Goal: Information Seeking & Learning: Learn about a topic

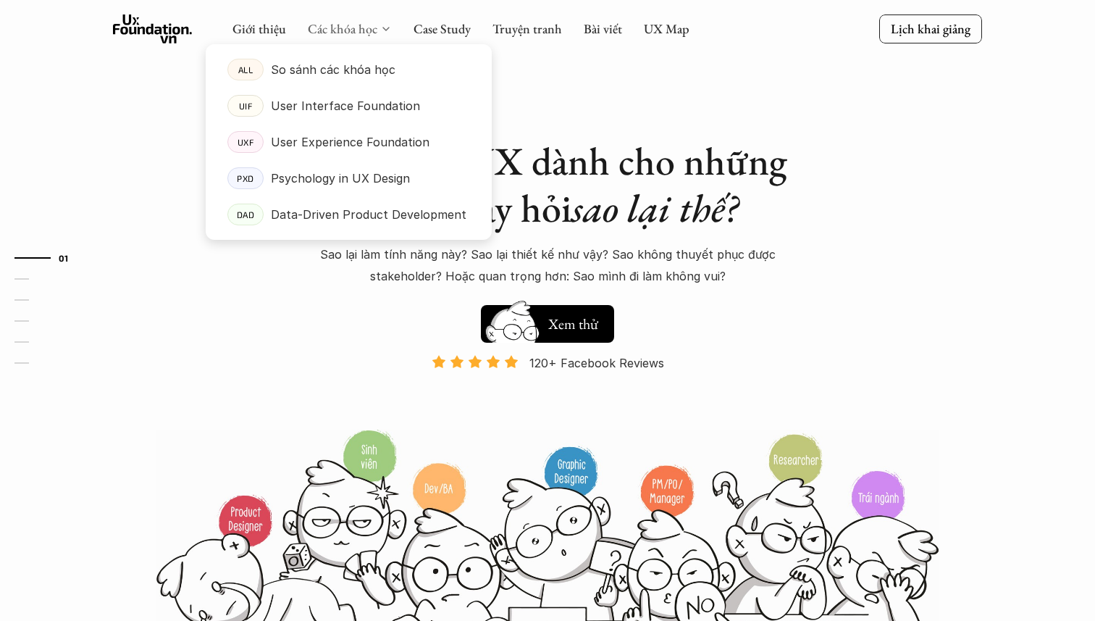
click at [371, 28] on link "Các khóa học" at bounding box center [343, 28] width 70 height 17
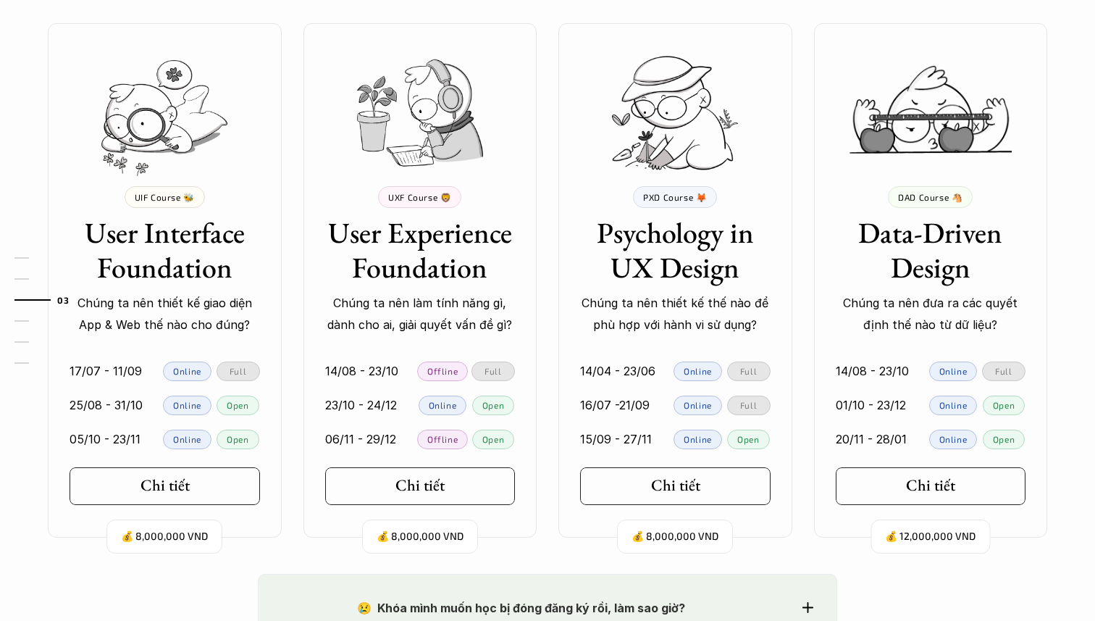
scroll to position [1315, 0]
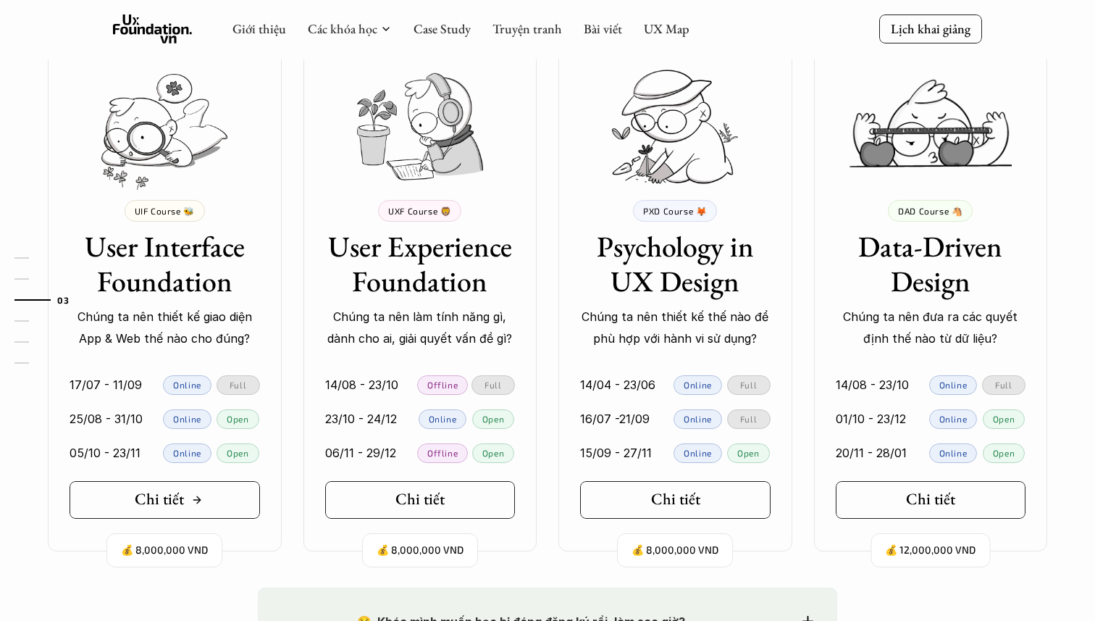
click at [158, 499] on h5 "Chi tiết" at bounding box center [159, 498] width 49 height 19
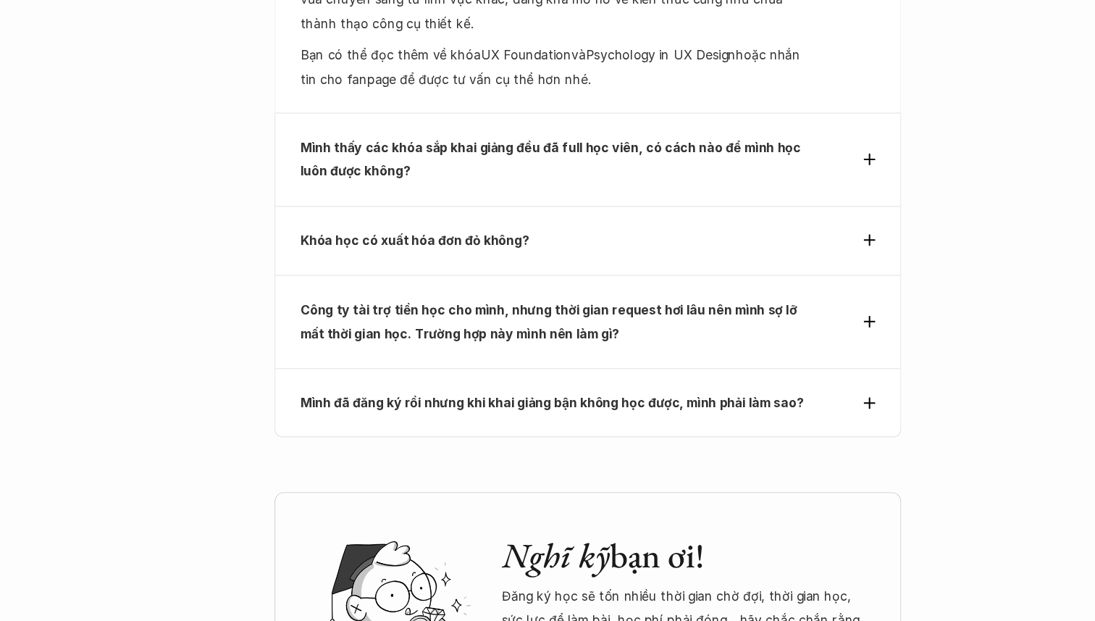
scroll to position [4781, 0]
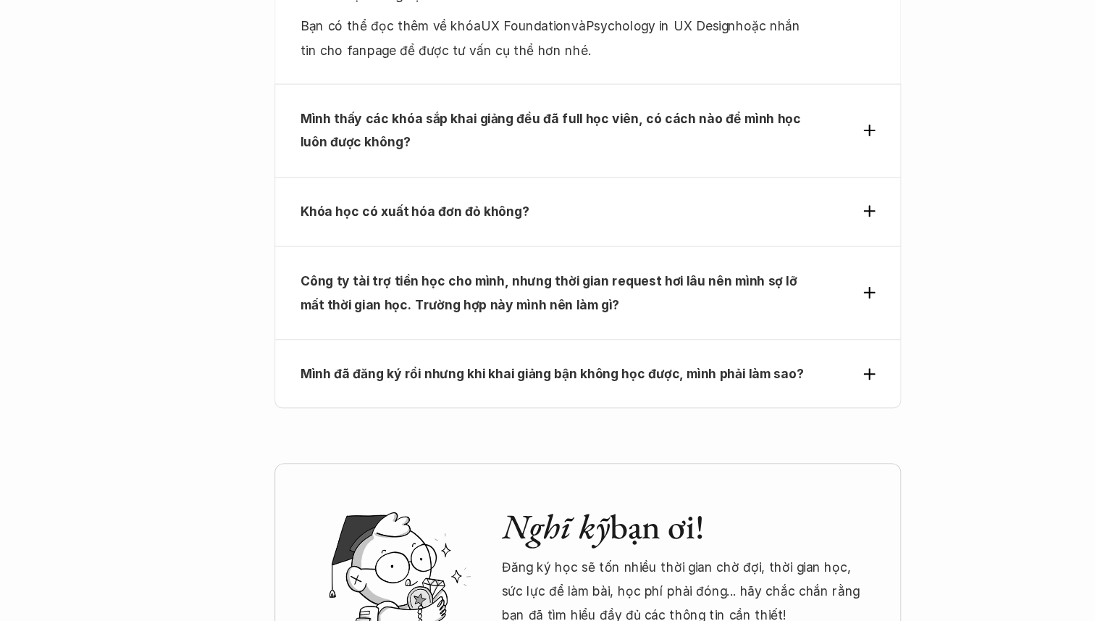
scroll to position [1315, 0]
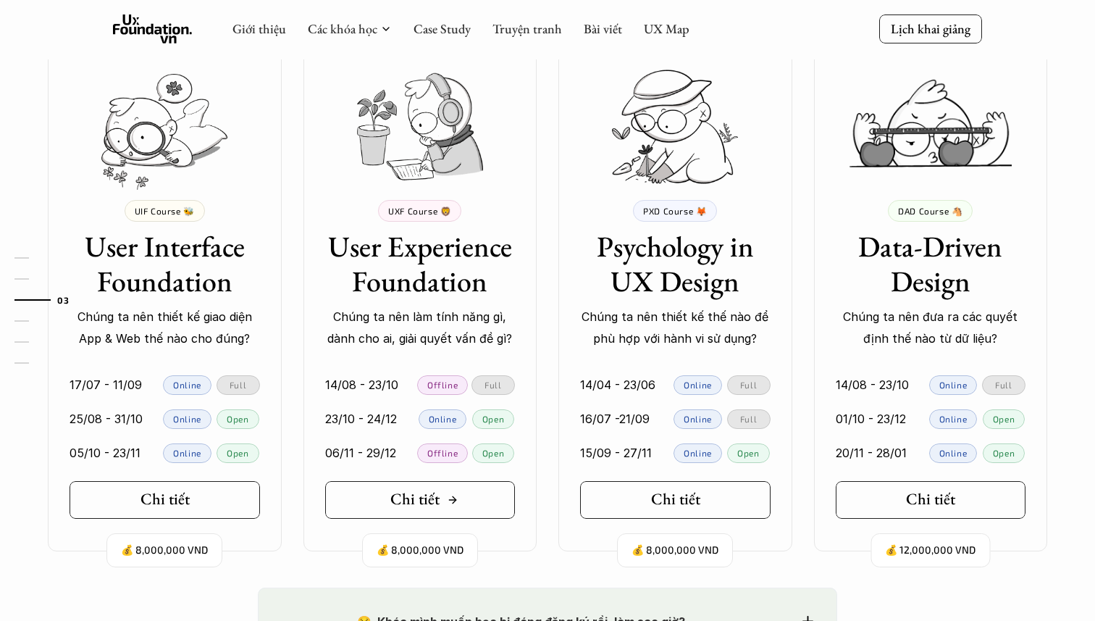
click at [440, 501] on div "Chi tiết" at bounding box center [424, 498] width 68 height 19
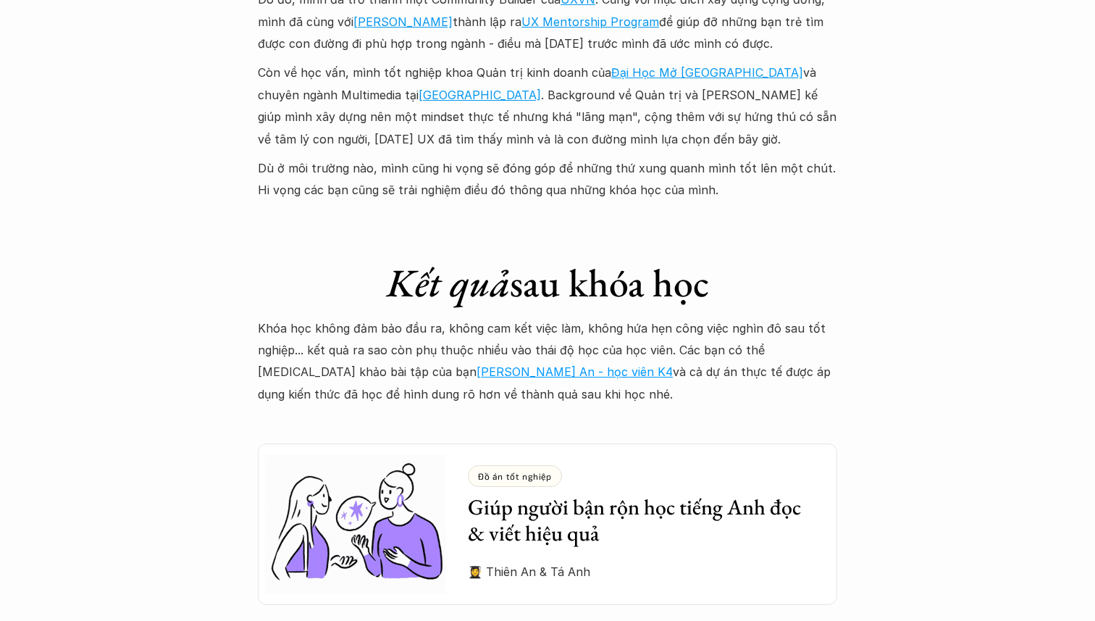
scroll to position [3879, 0]
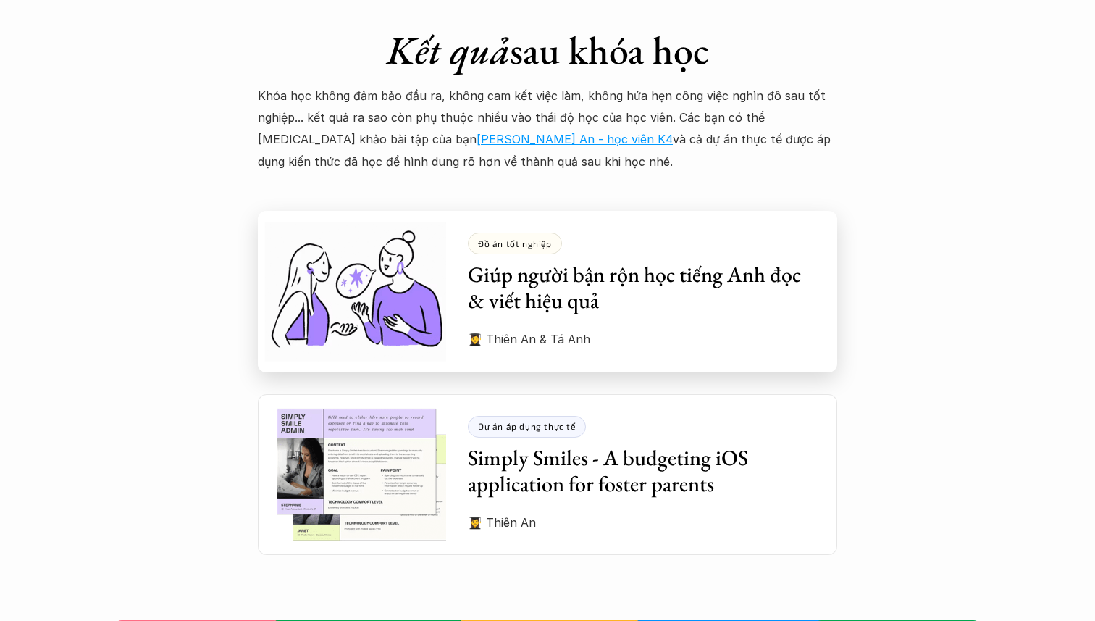
click at [599, 261] on h3 "Giúp người bận rộn học tiếng Anh đọc & viết hiệu quả" at bounding box center [642, 287] width 348 height 52
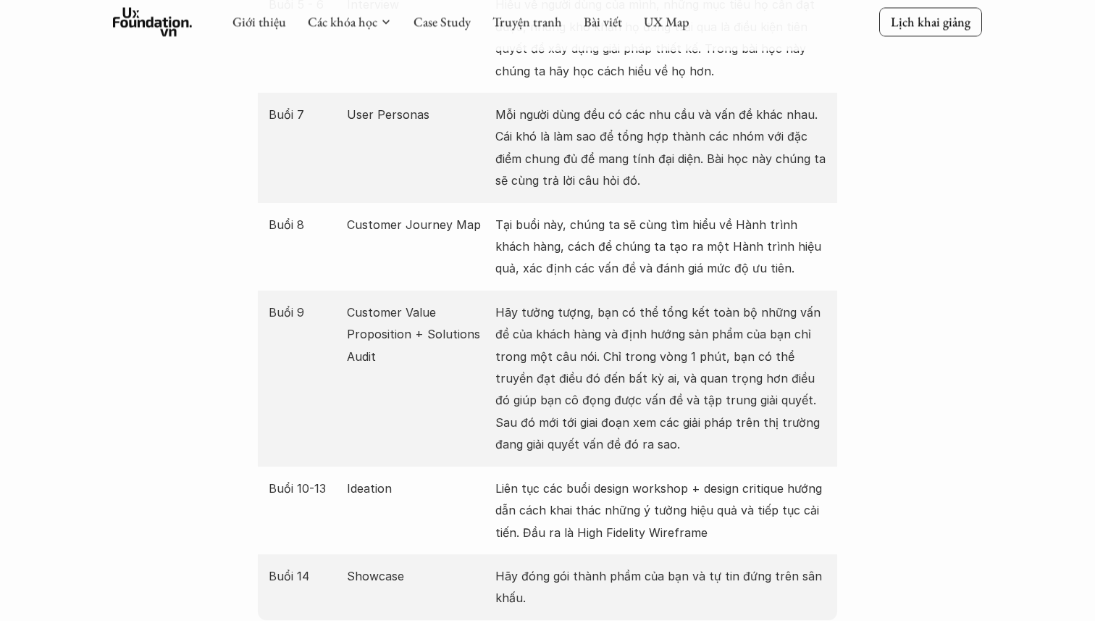
scroll to position [2892, 0]
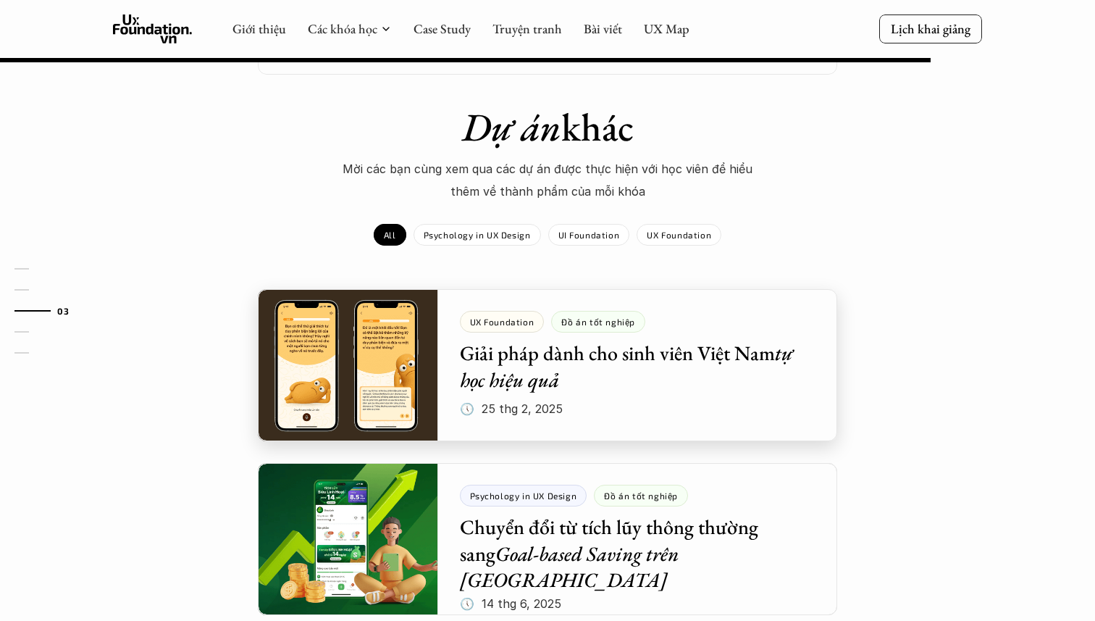
scroll to position [1043, 0]
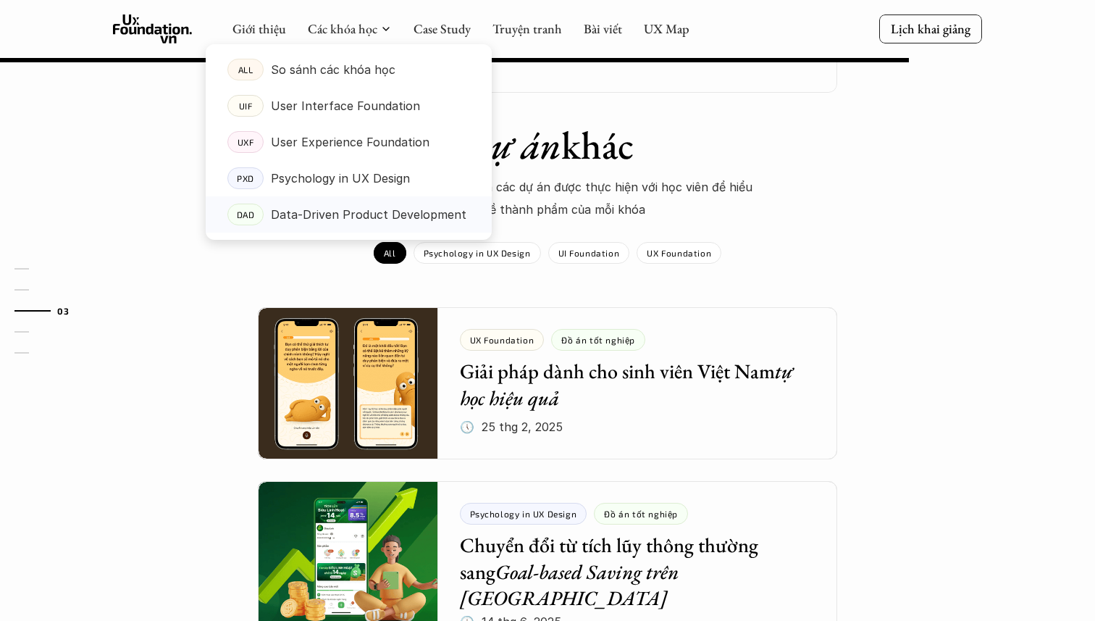
click at [334, 214] on p "Data-Driven Product Development" at bounding box center [369, 214] width 196 height 22
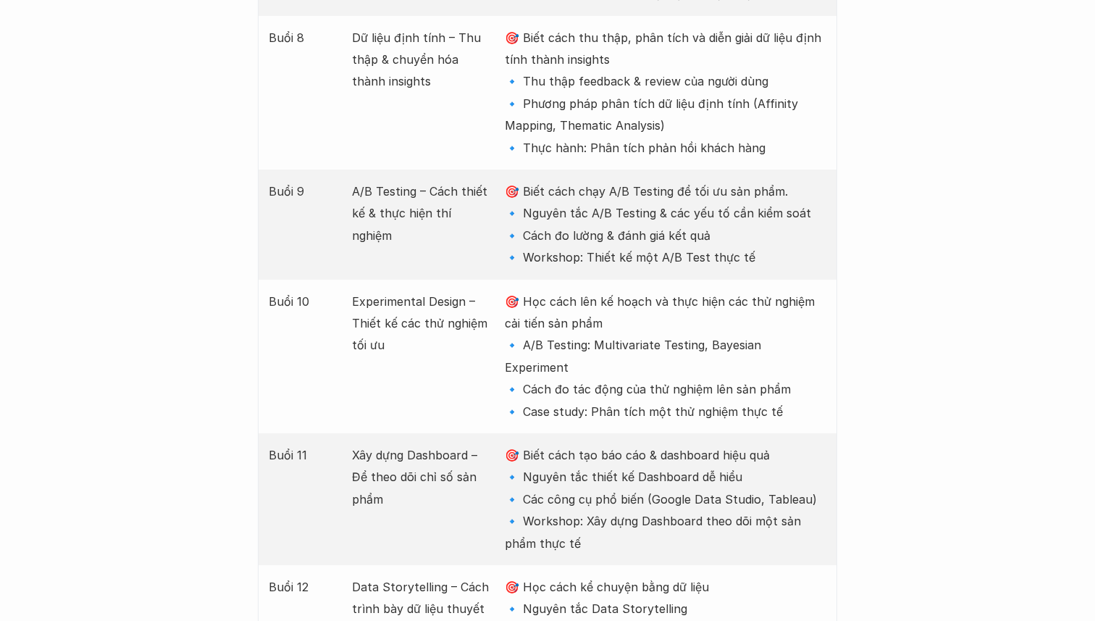
scroll to position [2987, 0]
